Goal: Use online tool/utility: Utilize a website feature to perform a specific function

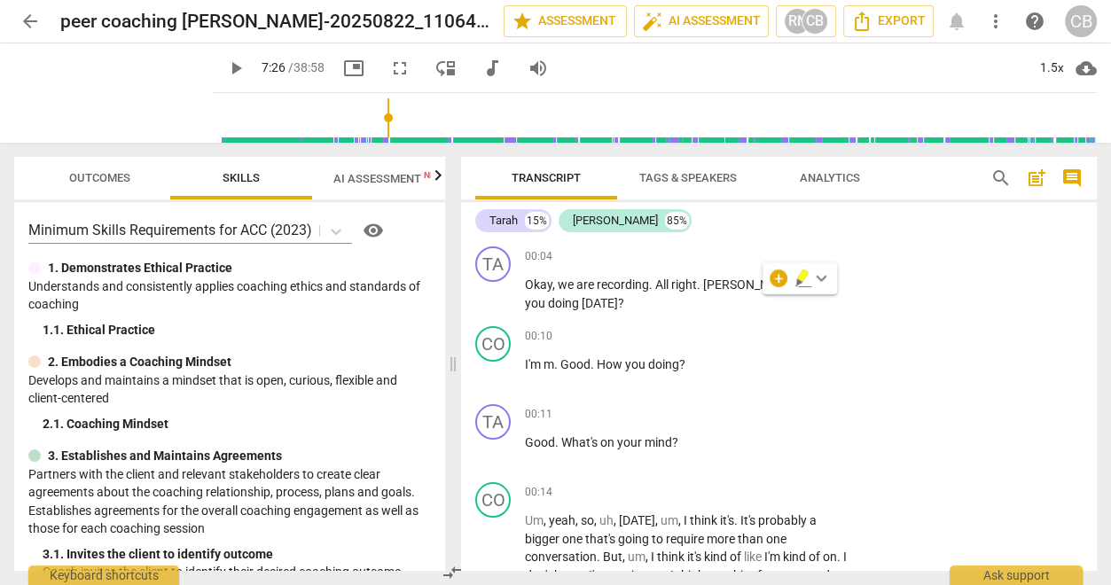
scroll to position [2511, 0]
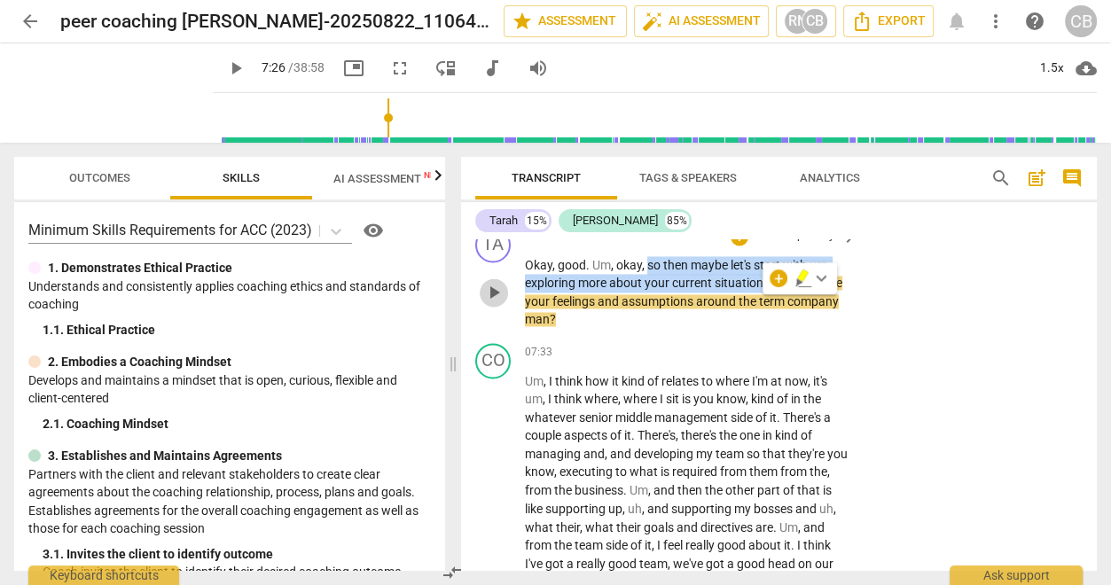
click at [487, 303] on span "play_arrow" at bounding box center [493, 292] width 21 height 21
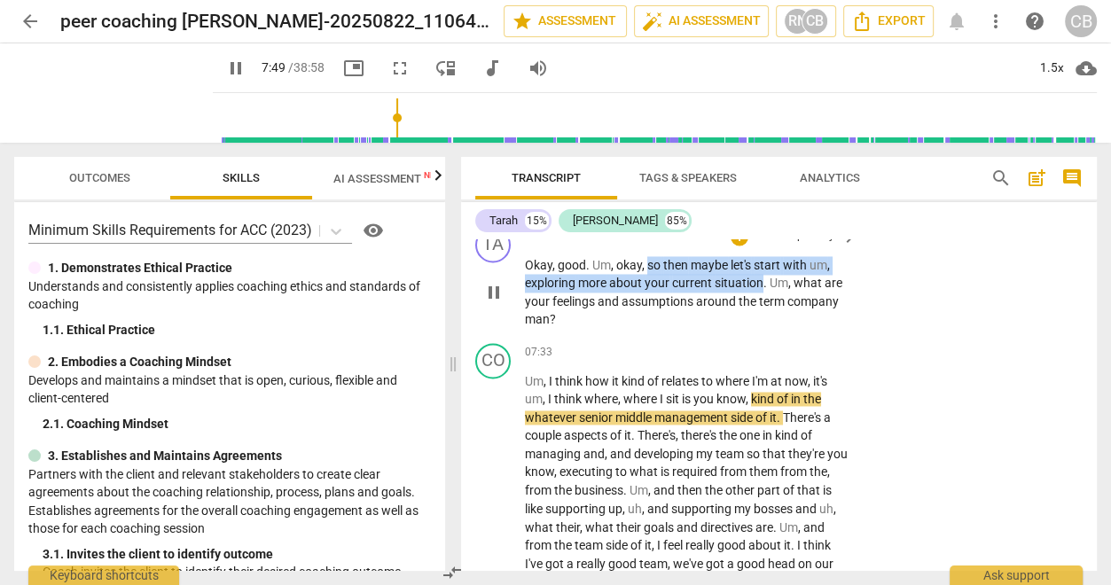
click at [493, 303] on span "pause" at bounding box center [493, 292] width 21 height 21
click at [225, 63] on span "play_arrow" at bounding box center [235, 68] width 21 height 21
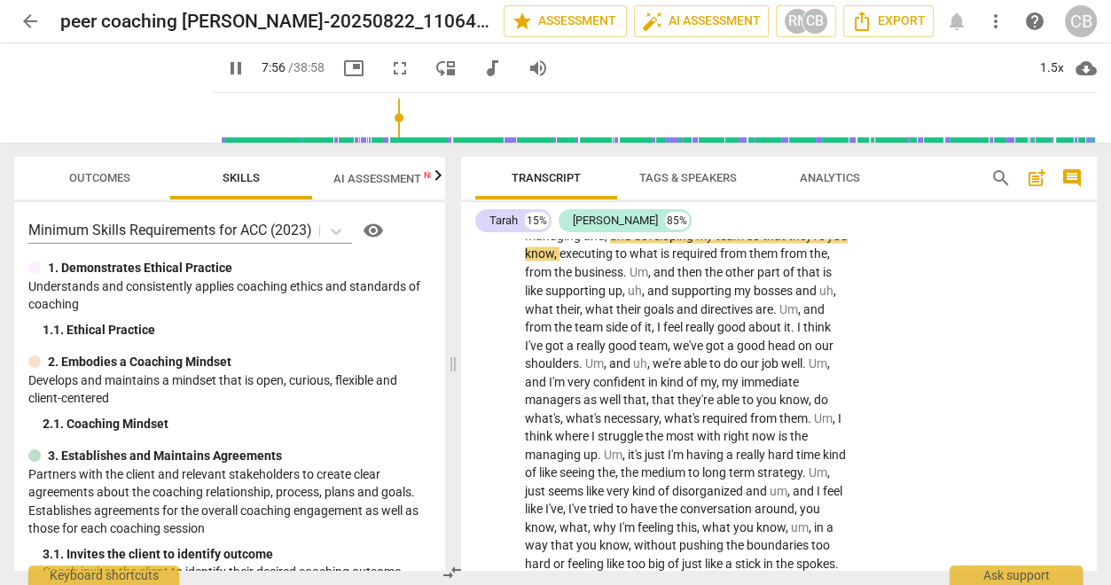
scroll to position [2731, 0]
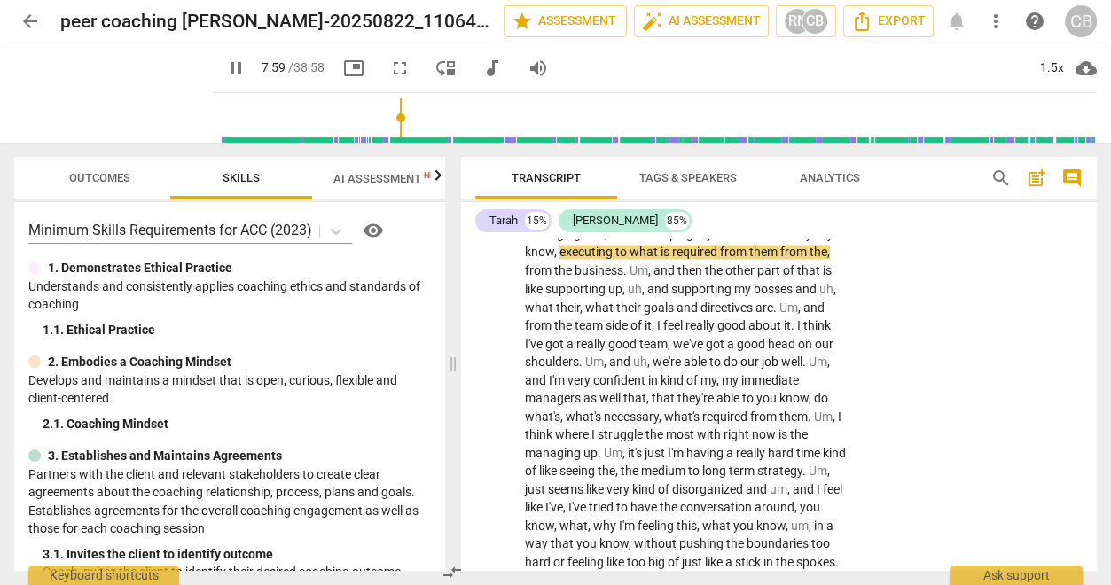
click at [343, 63] on span "picture_in_picture" at bounding box center [353, 68] width 21 height 21
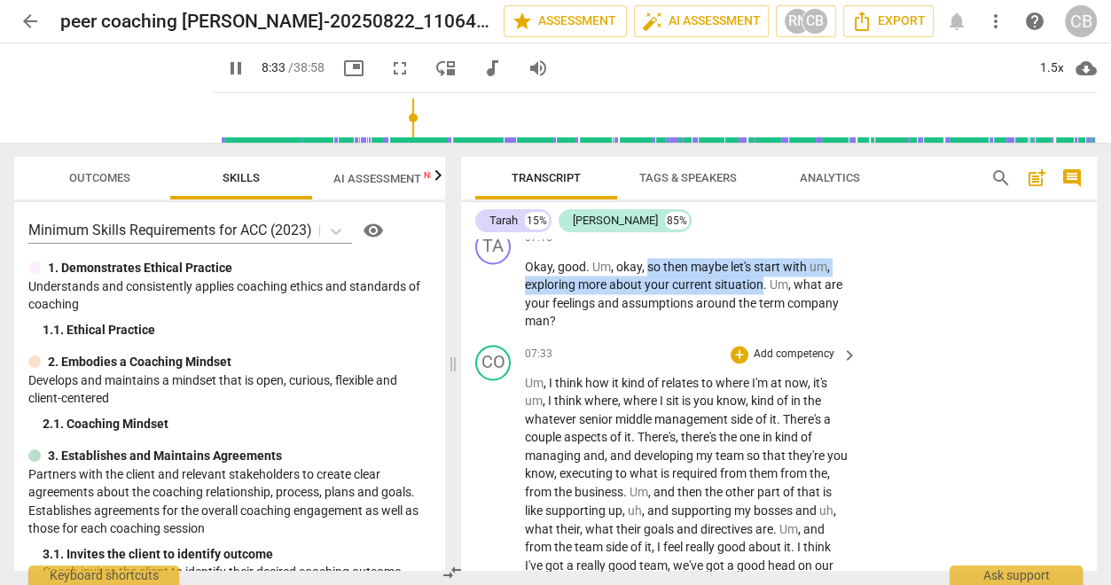
scroll to position [2507, 0]
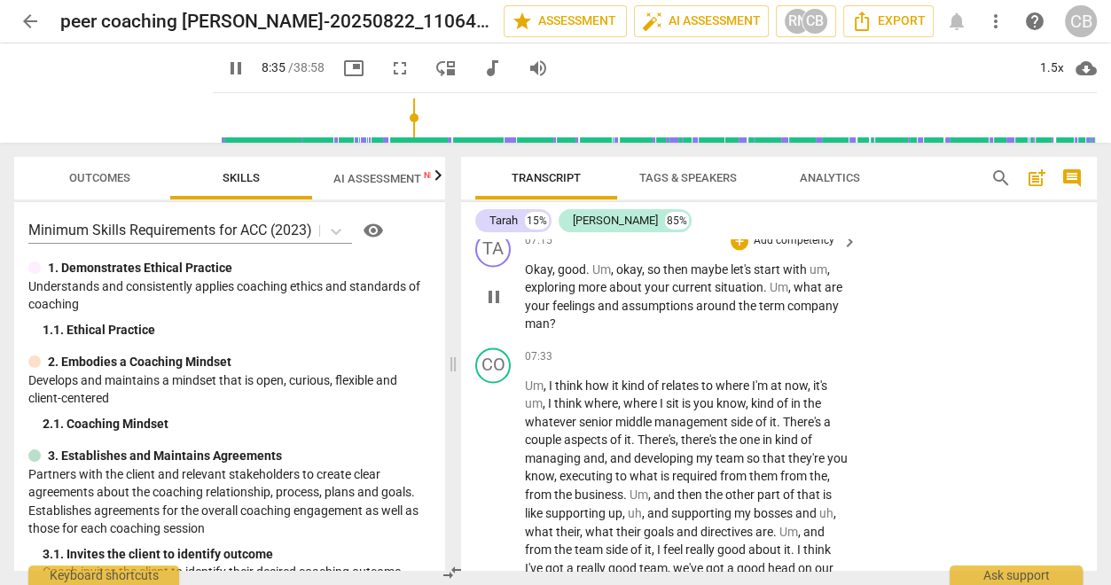
click at [612, 333] on p "Okay , good . Um , okay , so then maybe let's start with um , exploring more ab…" at bounding box center [687, 297] width 324 height 73
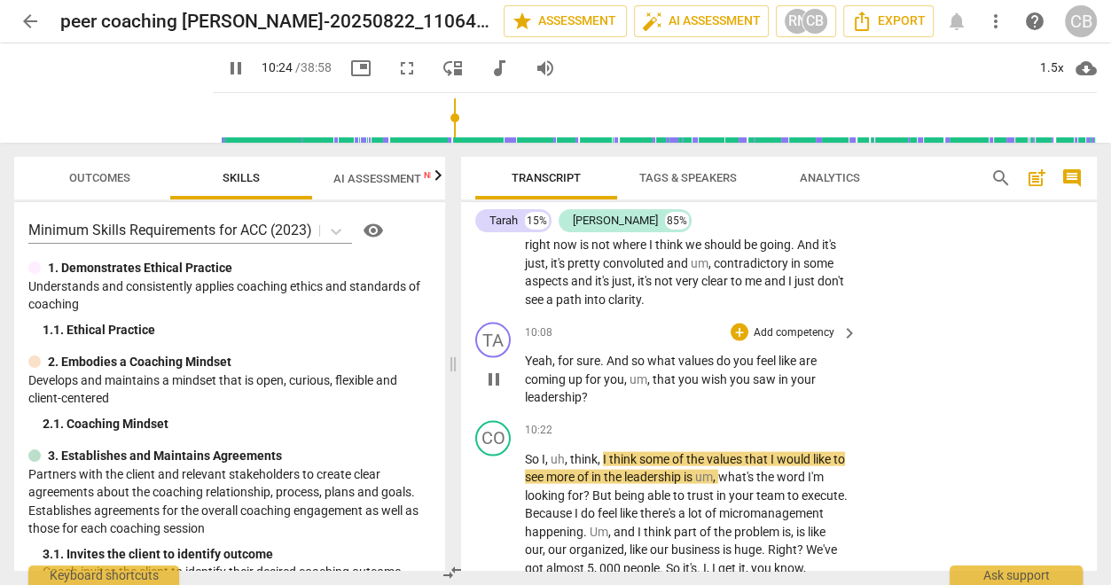
scroll to position [3240, 0]
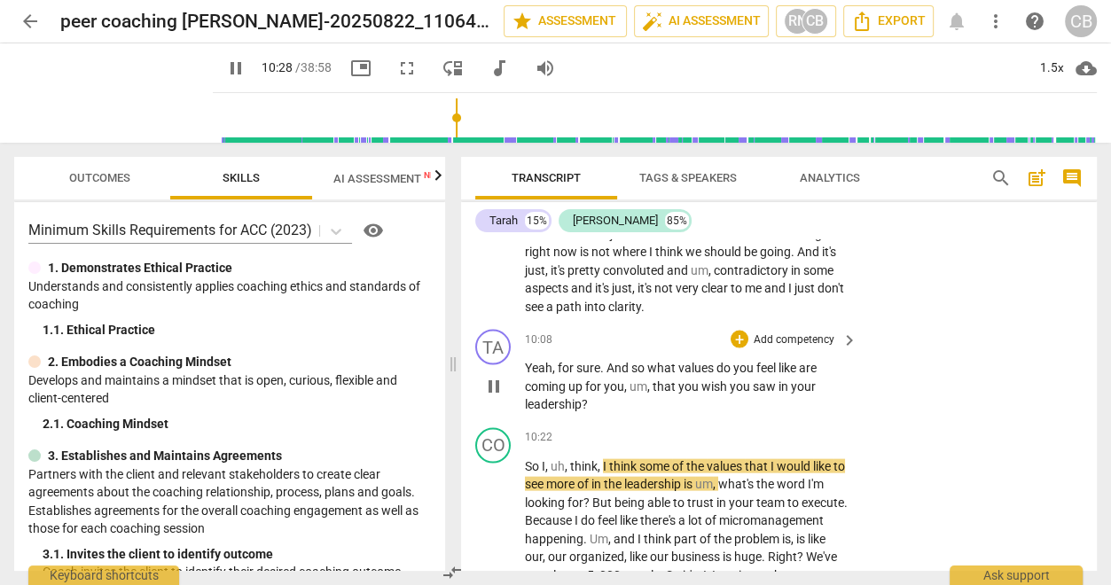
click at [495, 397] on span "pause" at bounding box center [493, 386] width 21 height 21
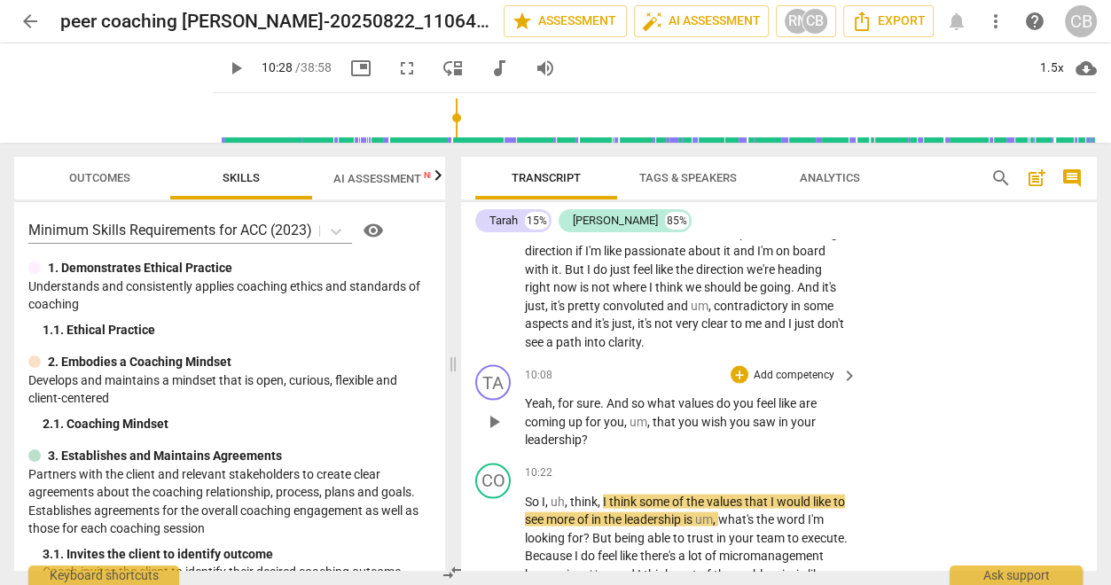
scroll to position [3206, 0]
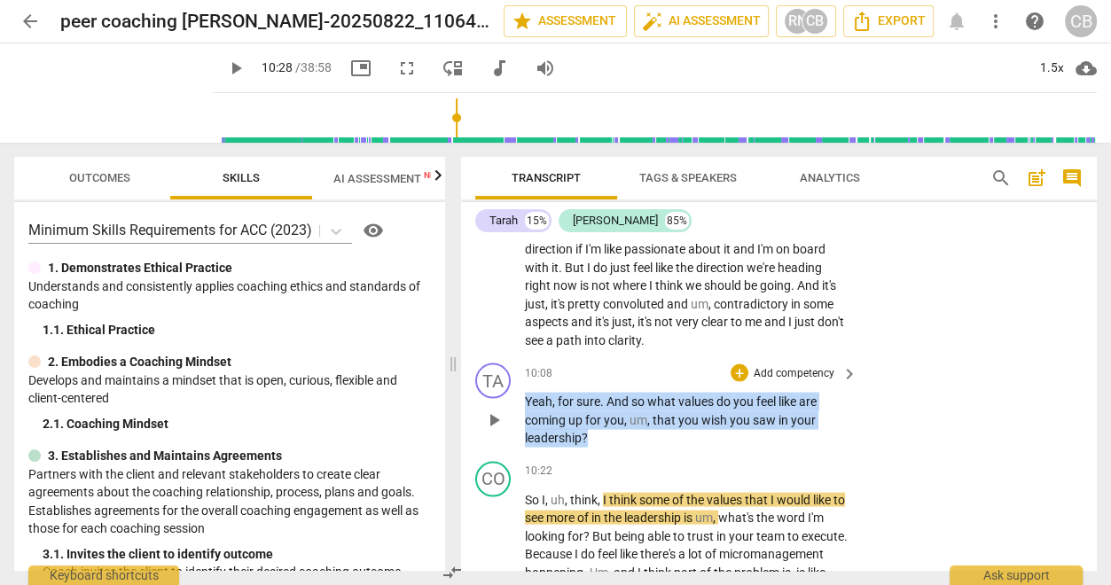
drag, startPoint x: 593, startPoint y: 458, endPoint x: 521, endPoint y: 421, distance: 80.9
click at [521, 421] on div "TA play_arrow pause 10:08 + Add competency keyboard_arrow_right Yeah , for sure…" at bounding box center [779, 405] width 636 height 98
copy p "Yeah , for sure . And so what values do you feel like are coming up for you , u…"
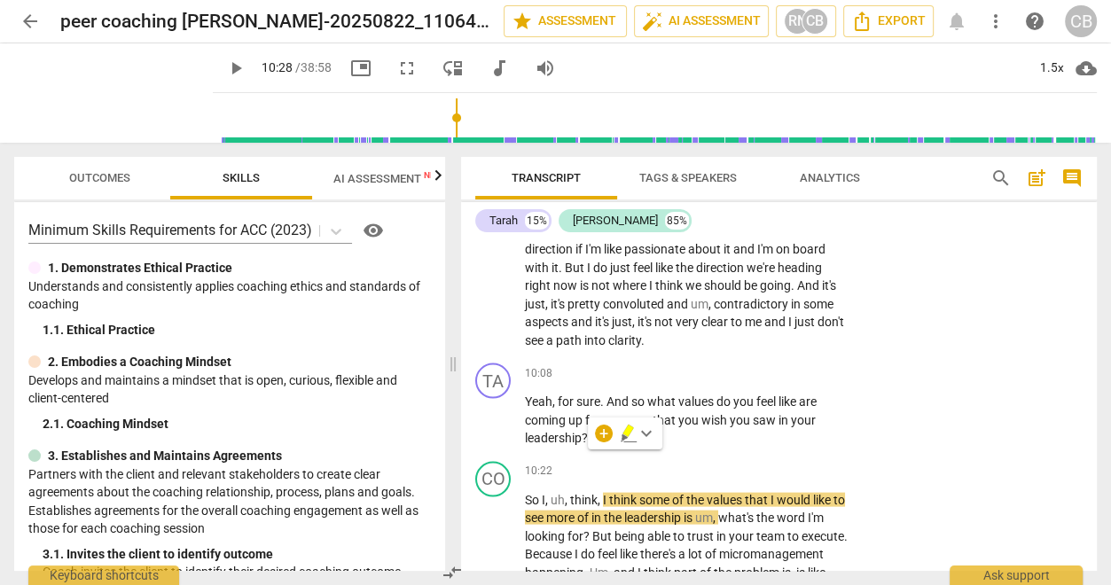
click at [537, 427] on p "Yeah , for sure . And so what values do you feel like are coming up for you , u…" at bounding box center [687, 420] width 324 height 55
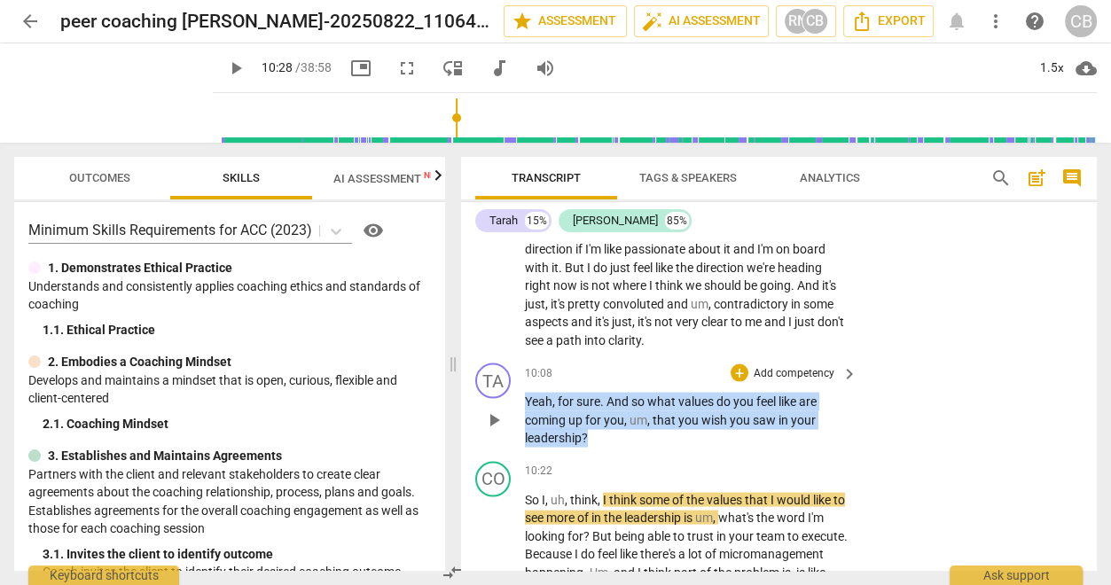
drag, startPoint x: 599, startPoint y: 457, endPoint x: 512, endPoint y: 422, distance: 94.4
click at [512, 422] on div "TA play_arrow pause 10:08 + Add competency keyboard_arrow_right Yeah , for sure…" at bounding box center [779, 405] width 636 height 98
copy p "Yeah , for sure . And so what values do you feel like are coming up for you , u…"
click at [495, 431] on span "play_arrow" at bounding box center [493, 420] width 21 height 21
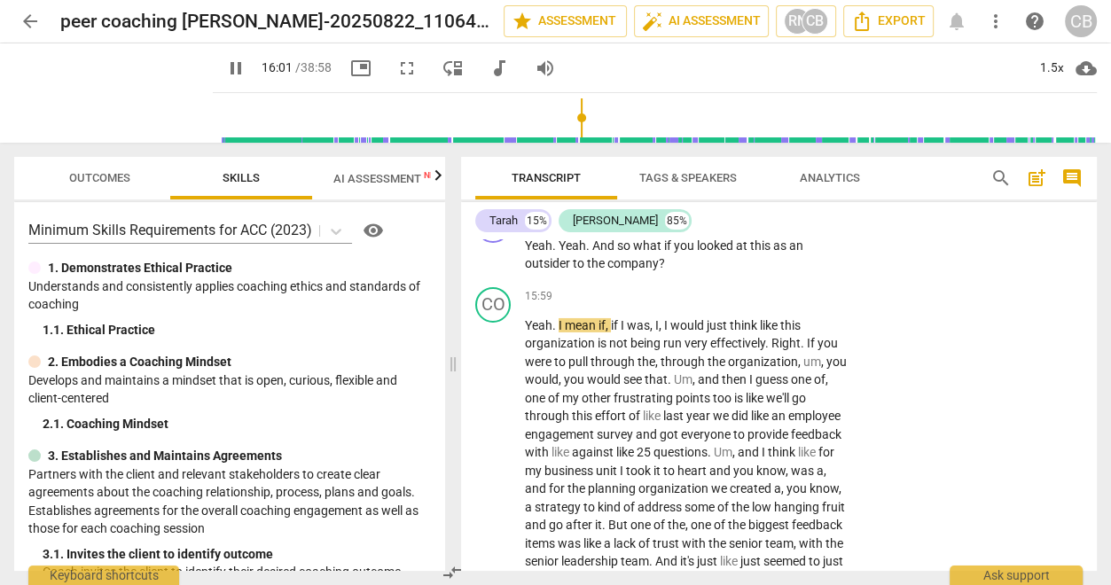
scroll to position [5113, 0]
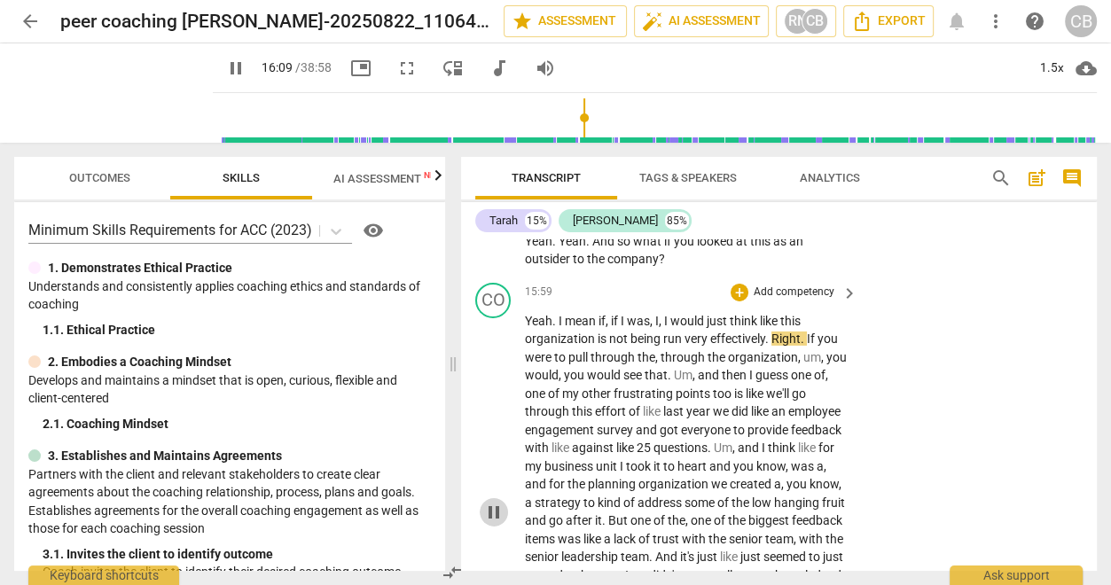
click at [492, 523] on span "pause" at bounding box center [493, 512] width 21 height 21
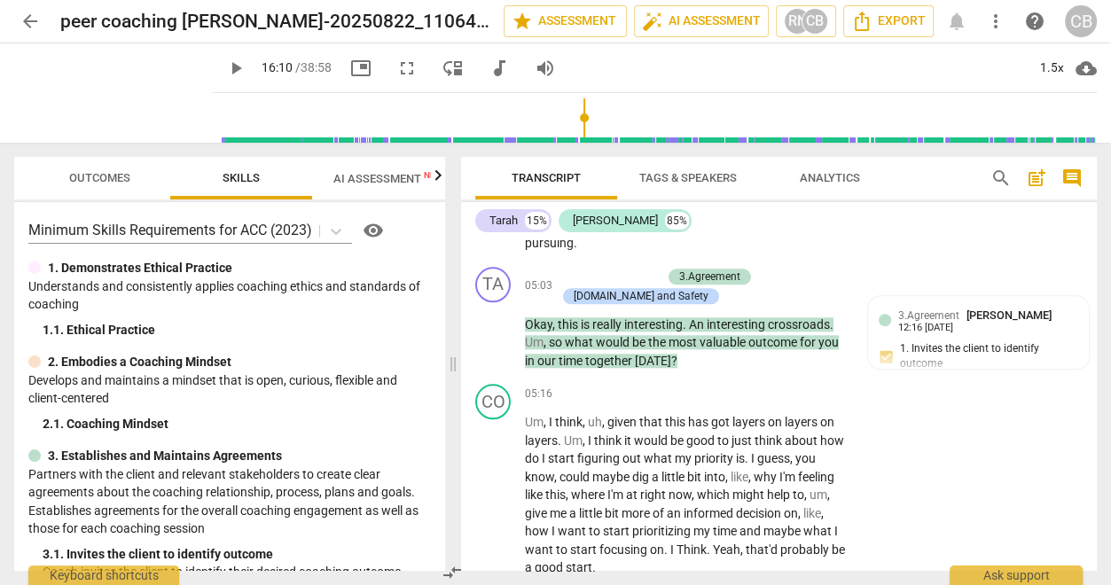
scroll to position [1590, 0]
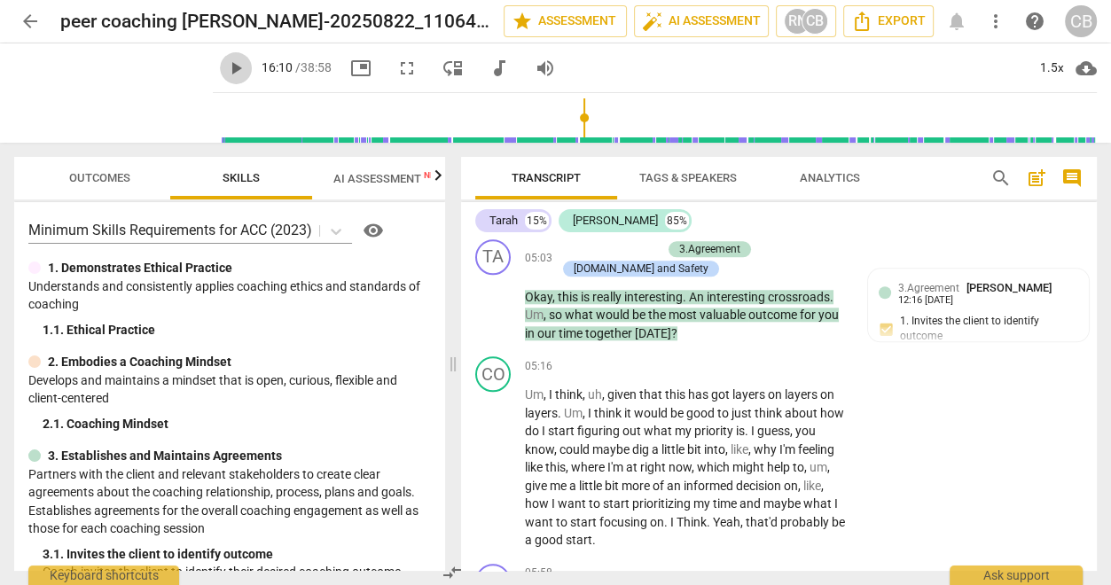
click at [225, 66] on span "play_arrow" at bounding box center [235, 68] width 21 height 21
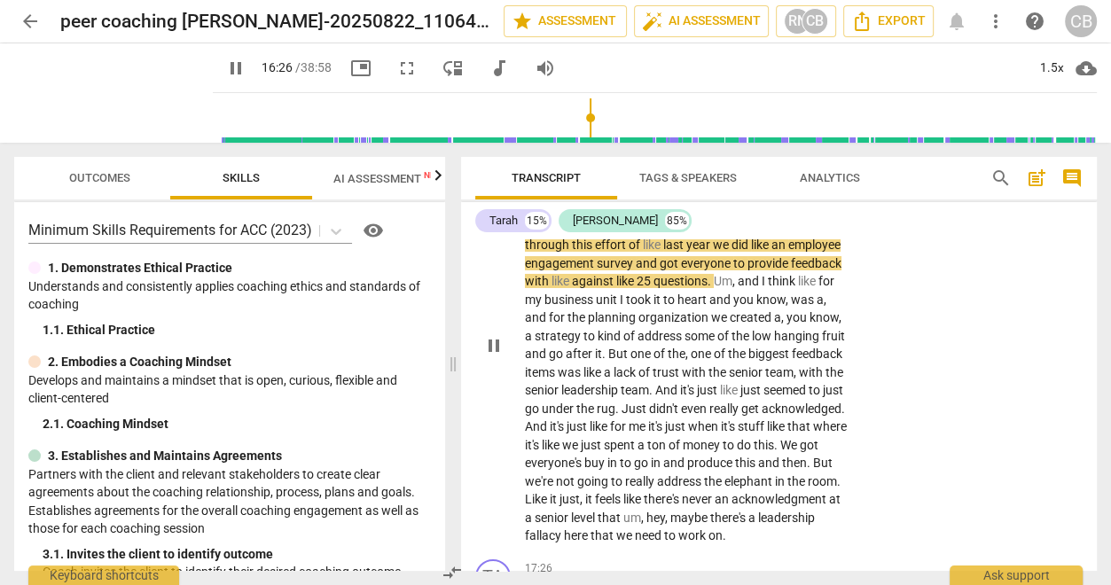
scroll to position [5286, 0]
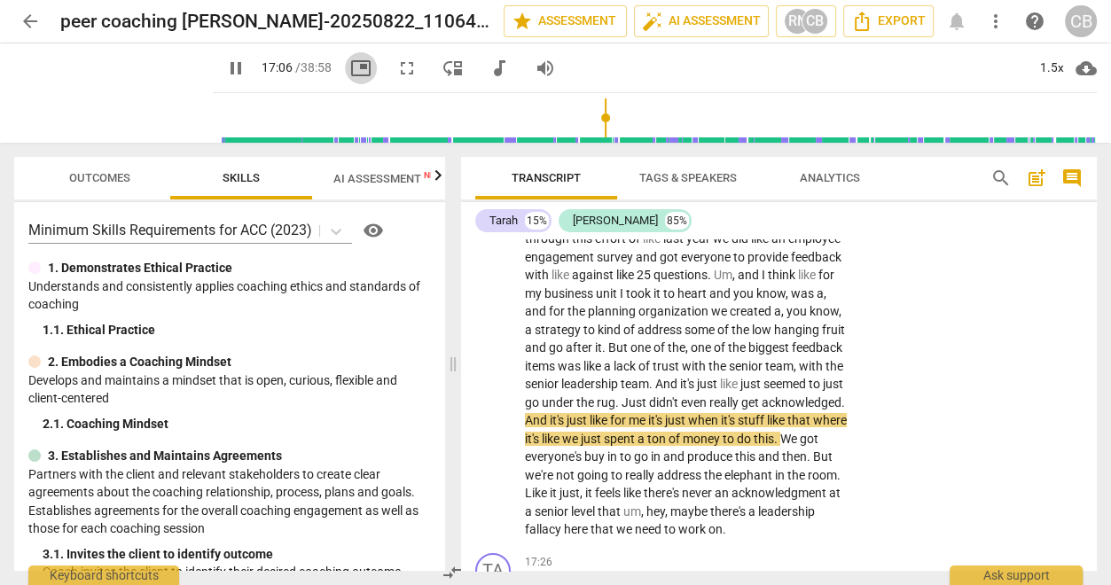
click at [350, 67] on span "picture_in_picture" at bounding box center [360, 68] width 21 height 21
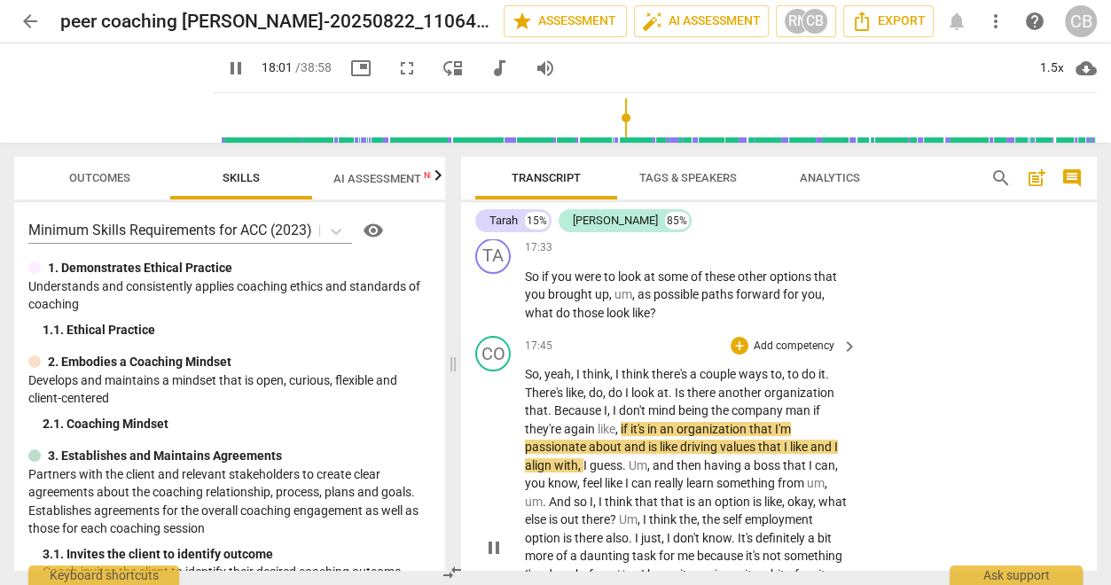
scroll to position [5753, 0]
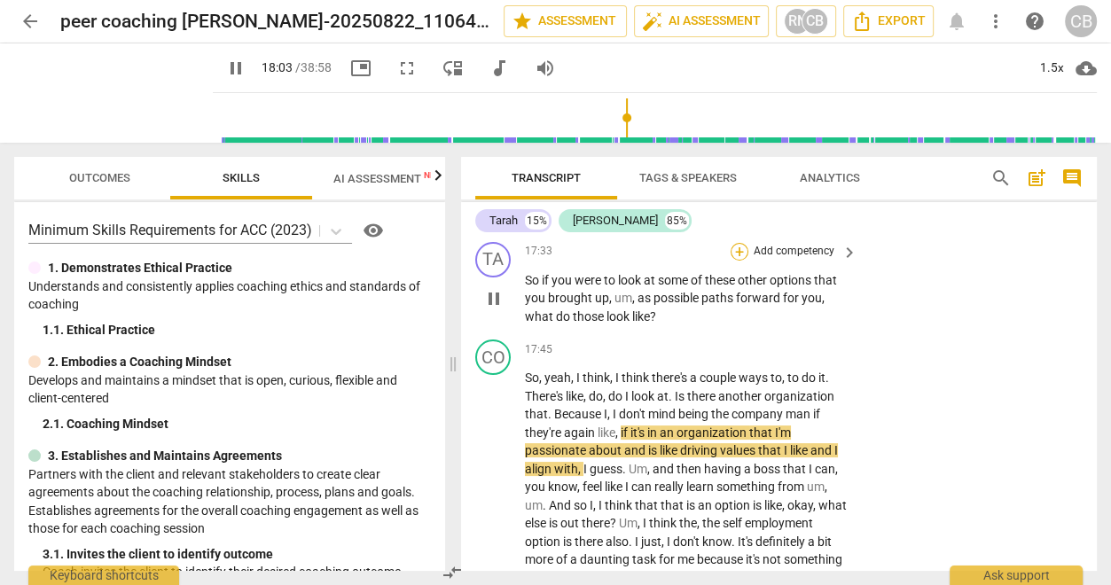
click at [740, 261] on div "+" at bounding box center [740, 252] width 18 height 18
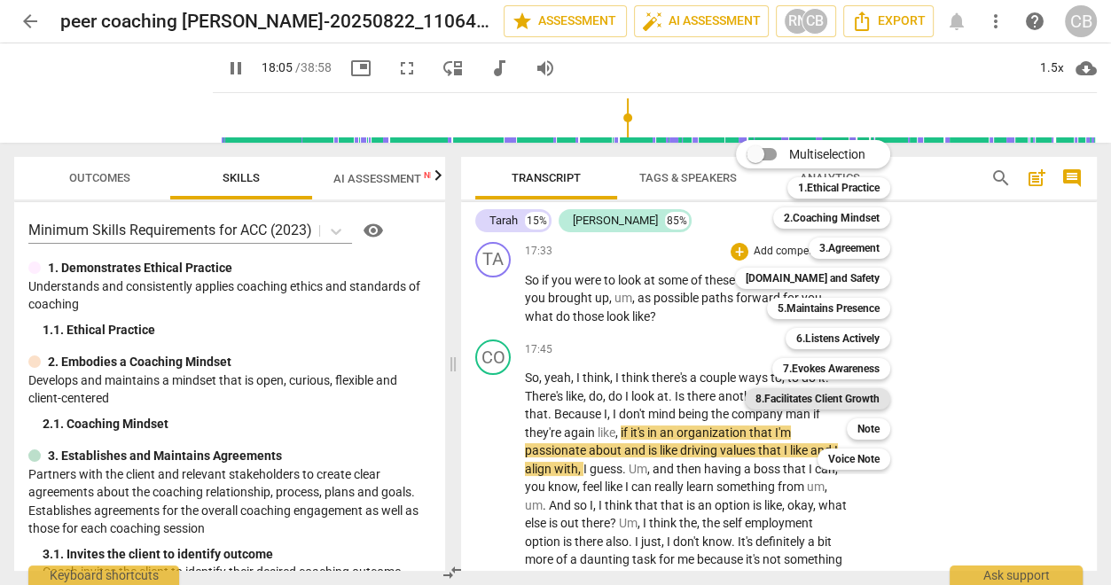
click at [831, 397] on b "8.Facilitates Client Growth" at bounding box center [818, 398] width 124 height 21
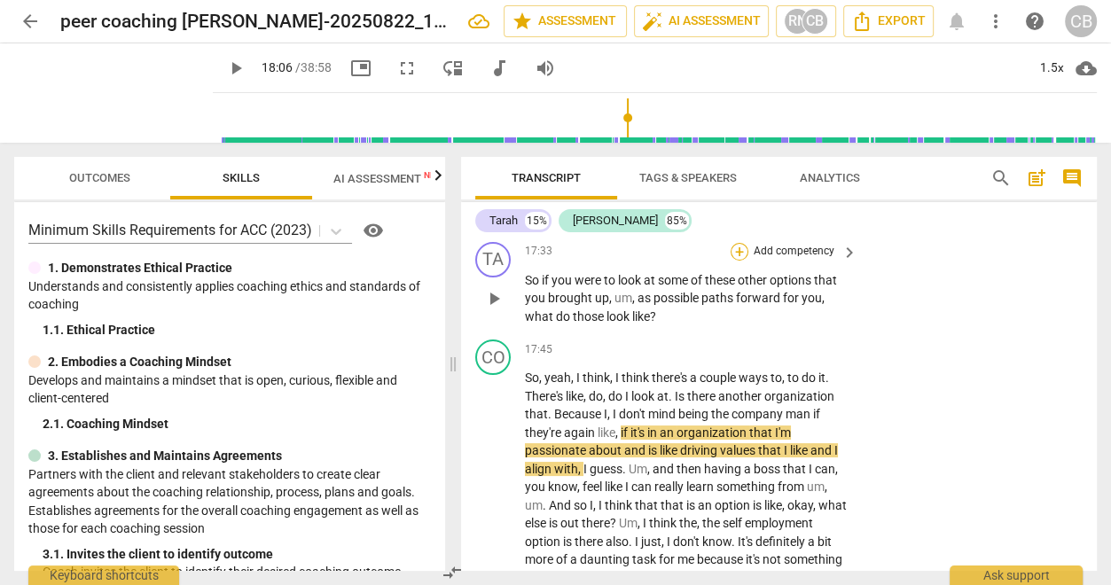
click at [737, 261] on div "+" at bounding box center [740, 252] width 18 height 18
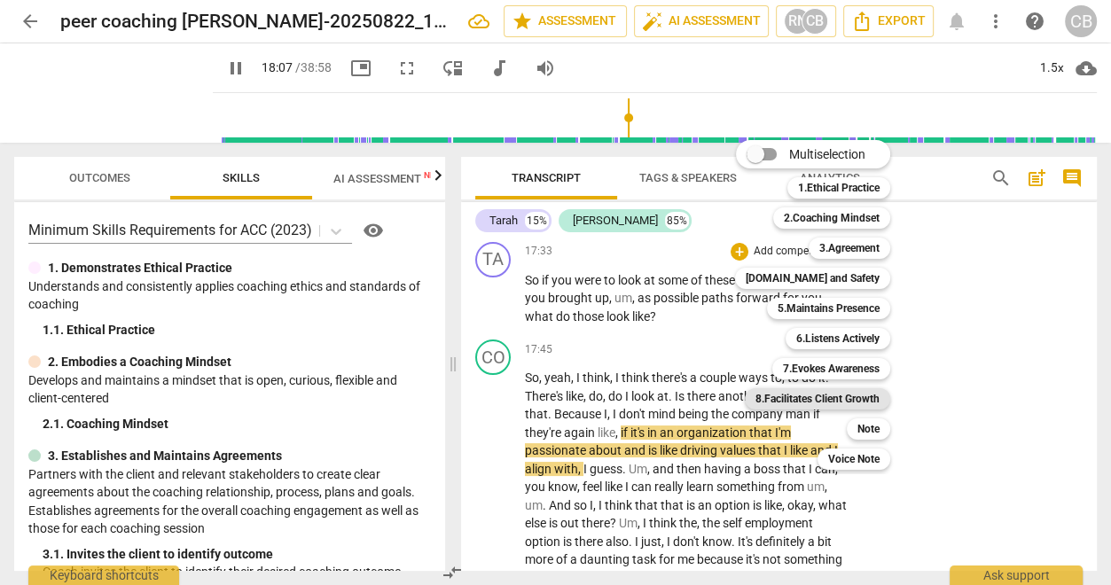
click at [815, 395] on b "8.Facilitates Client Growth" at bounding box center [818, 398] width 124 height 21
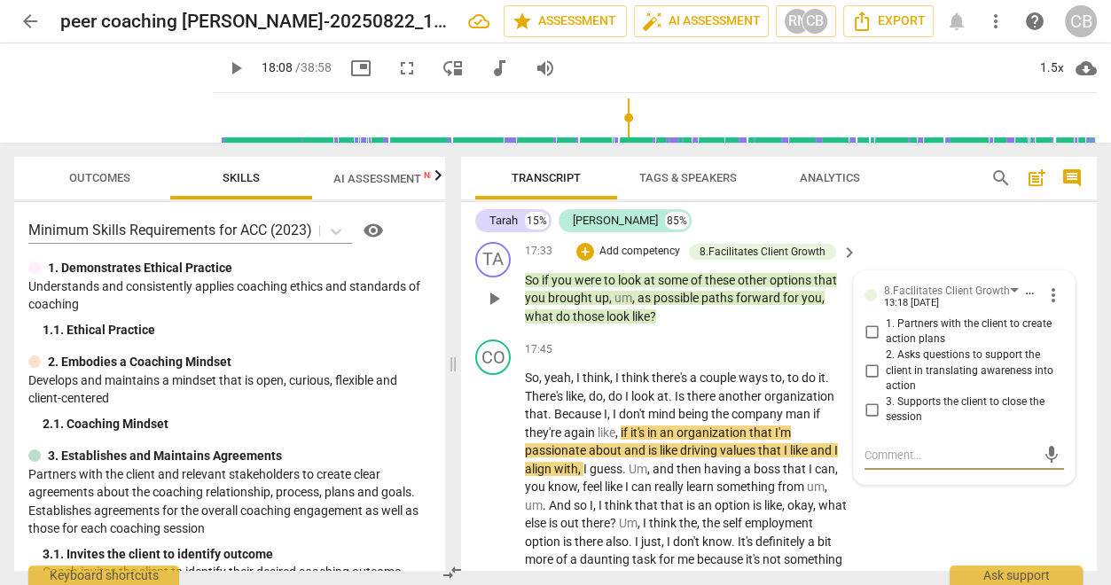
click at [1043, 306] on span "more_vert" at bounding box center [1053, 295] width 21 height 21
click at [1046, 381] on li "Delete" at bounding box center [1065, 382] width 61 height 34
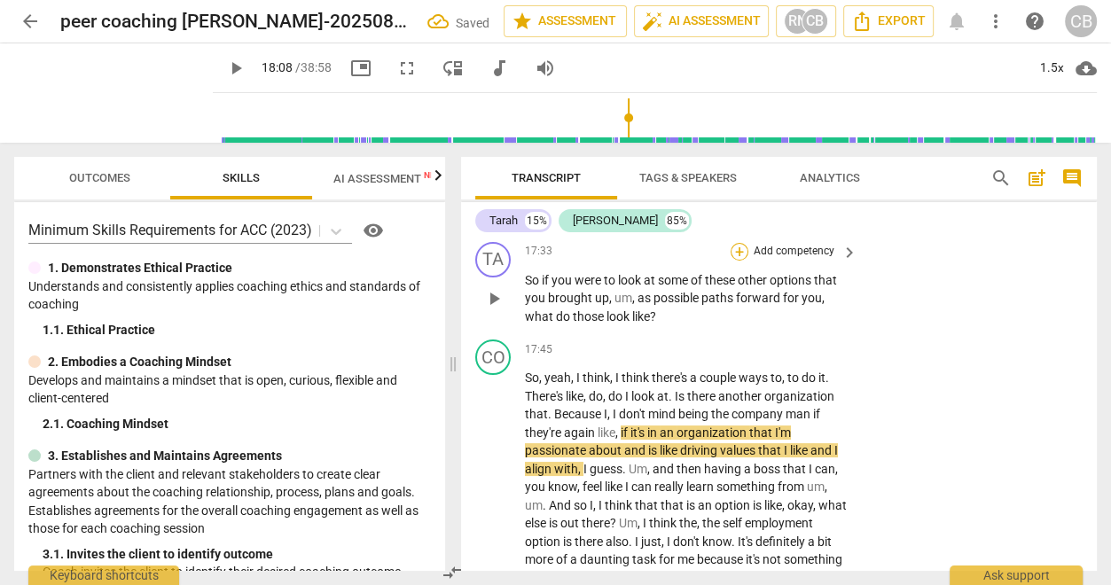
click at [733, 261] on div "+" at bounding box center [740, 252] width 18 height 18
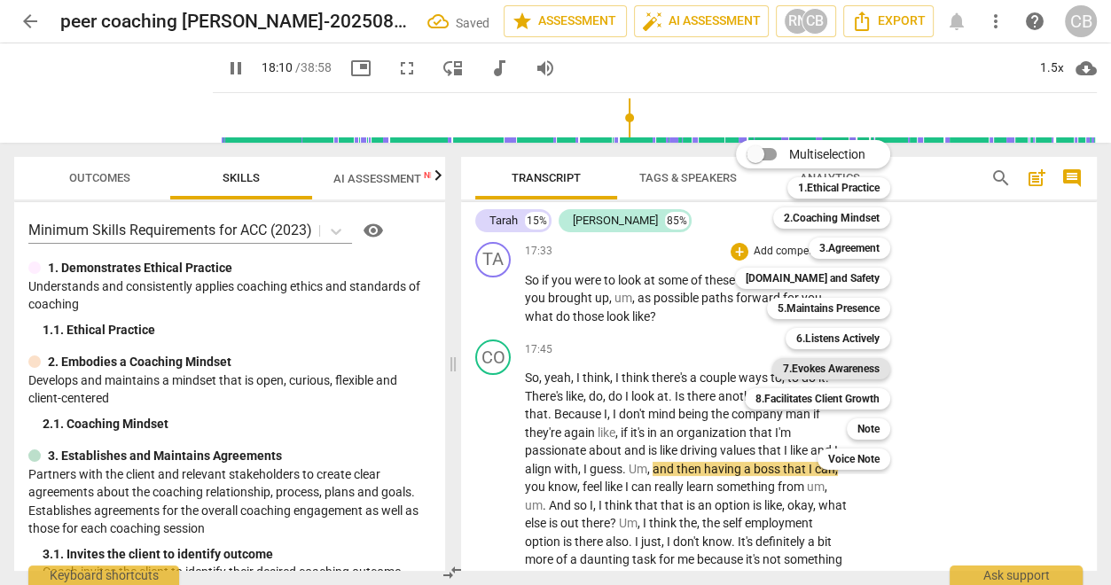
click at [815, 365] on b "7.Evokes Awareness" at bounding box center [831, 368] width 97 height 21
type input "1090"
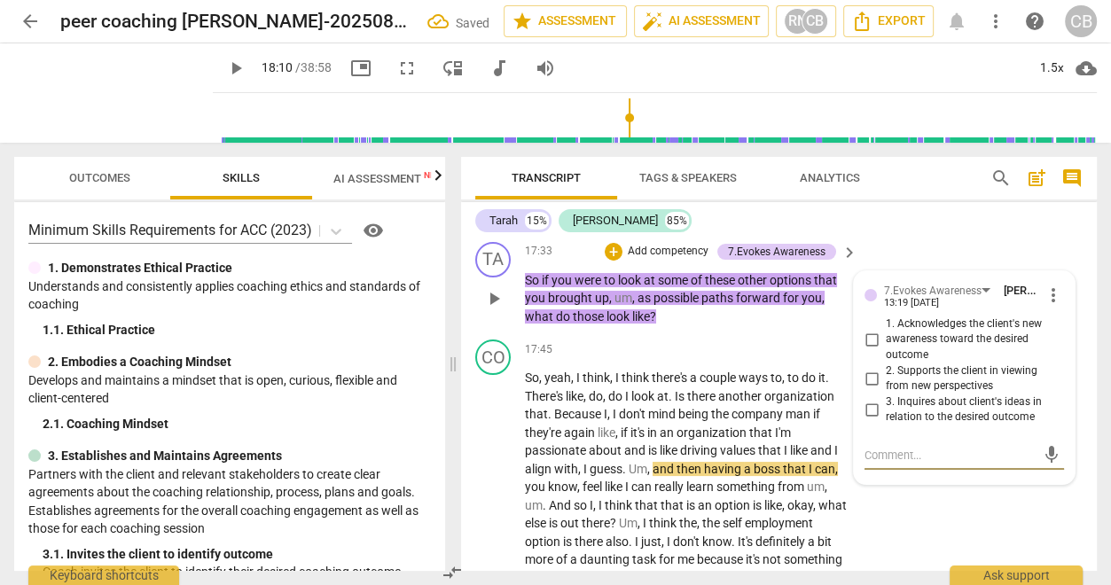
click at [880, 420] on input "3. Inquires about client's ideas in relation to the desired outcome" at bounding box center [871, 409] width 28 height 21
checkbox input "true"
click at [943, 235] on div "CO play_arrow pause 17:27 + Add competency keyboard_arrow_right So ." at bounding box center [779, 196] width 636 height 78
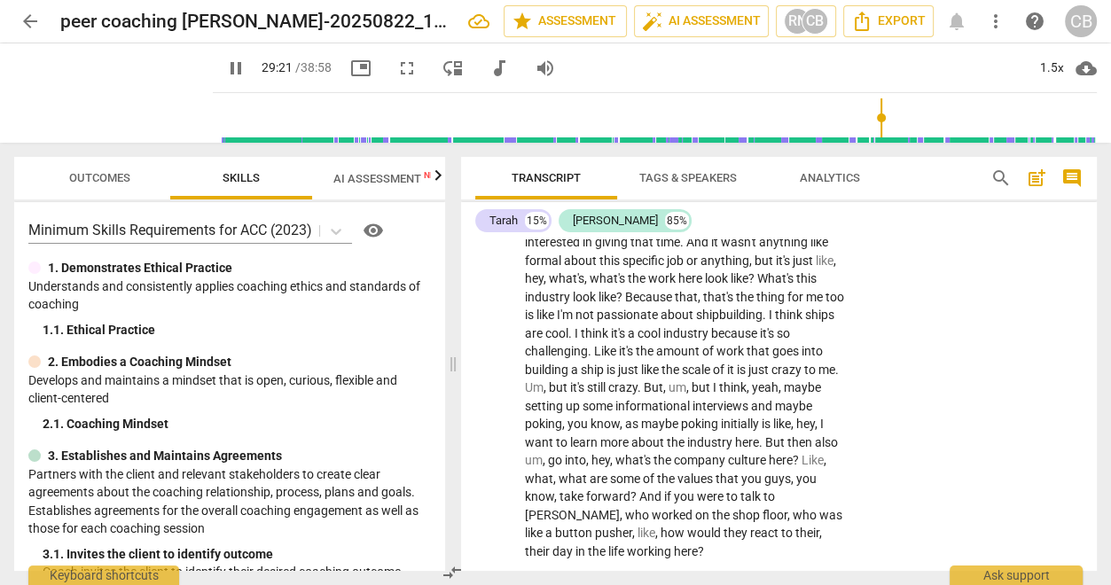
scroll to position [10251, 0]
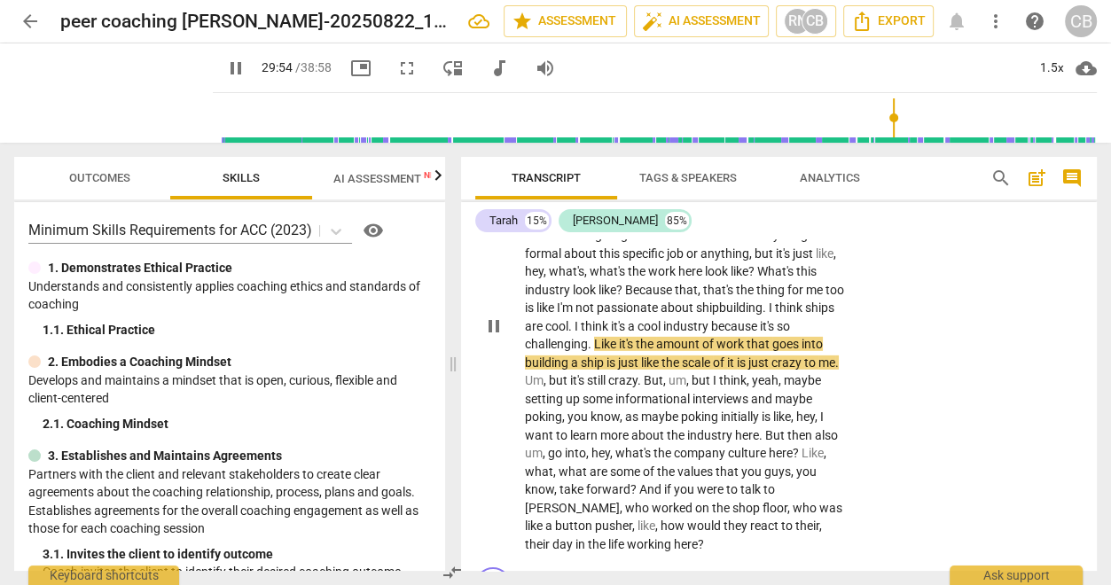
click at [667, 261] on span "specific" at bounding box center [644, 254] width 44 height 14
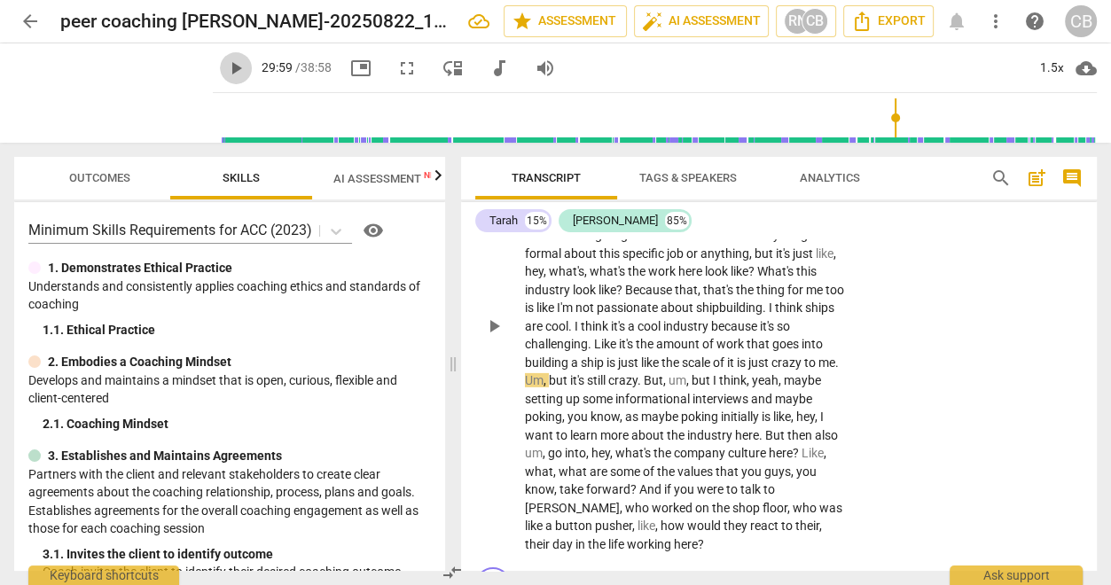
click at [225, 62] on span "play_arrow" at bounding box center [235, 68] width 21 height 21
click at [225, 62] on span "pause" at bounding box center [235, 68] width 21 height 21
type input "1802"
